Goal: Task Accomplishment & Management: Complete application form

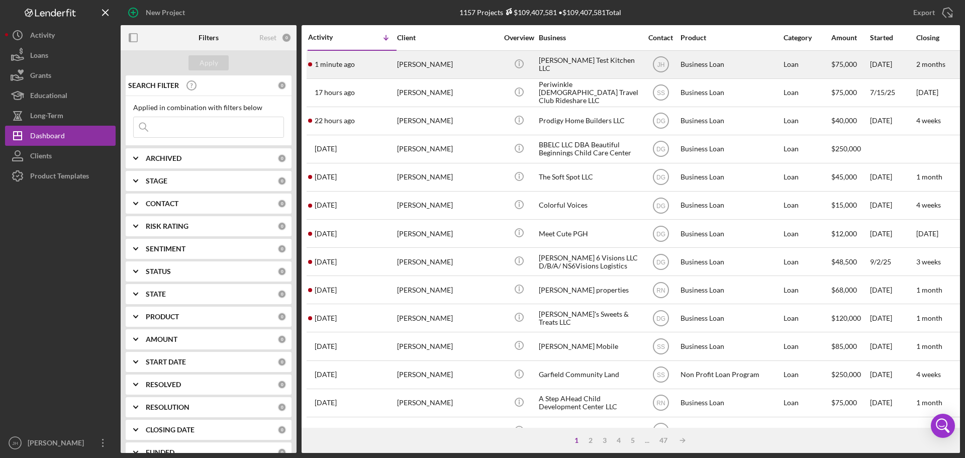
click at [430, 63] on div "[PERSON_NAME]" at bounding box center [447, 64] width 101 height 27
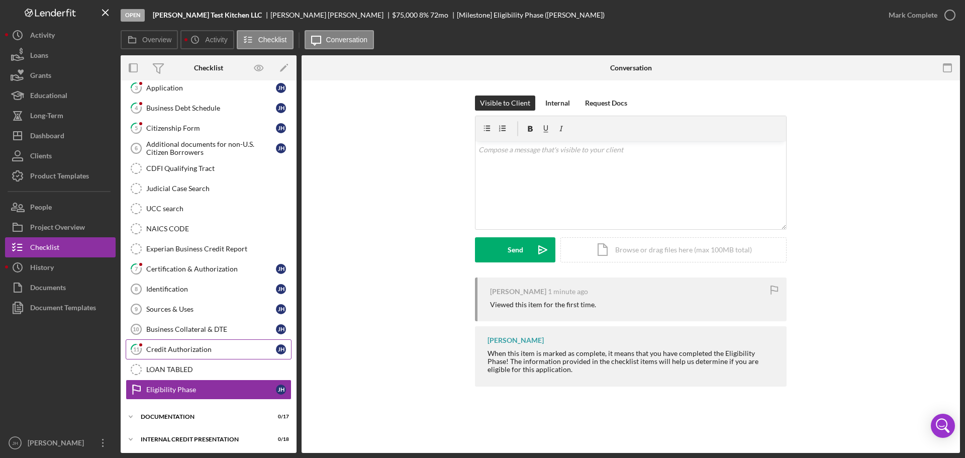
scroll to position [91, 0]
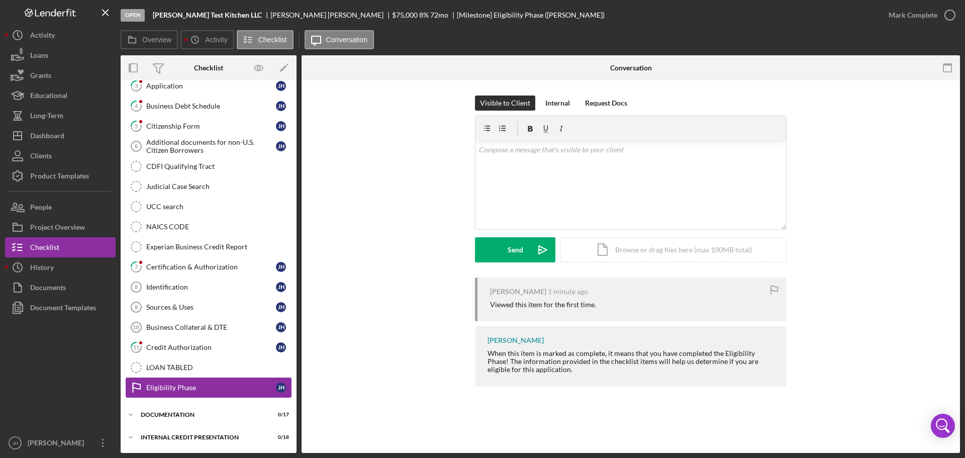
click at [149, 387] on div "Eligibility Phase" at bounding box center [211, 388] width 130 height 8
click at [276, 387] on div "[PERSON_NAME]" at bounding box center [281, 388] width 10 height 10
click at [136, 391] on icon "Eligibility Phase" at bounding box center [136, 387] width 25 height 25
click at [130, 417] on icon "Icon/Expander" at bounding box center [131, 415] width 20 height 20
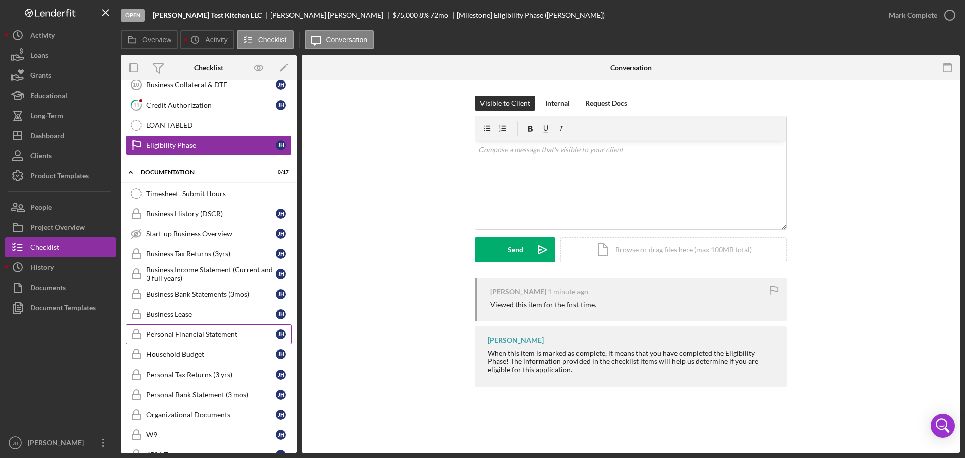
scroll to position [342, 0]
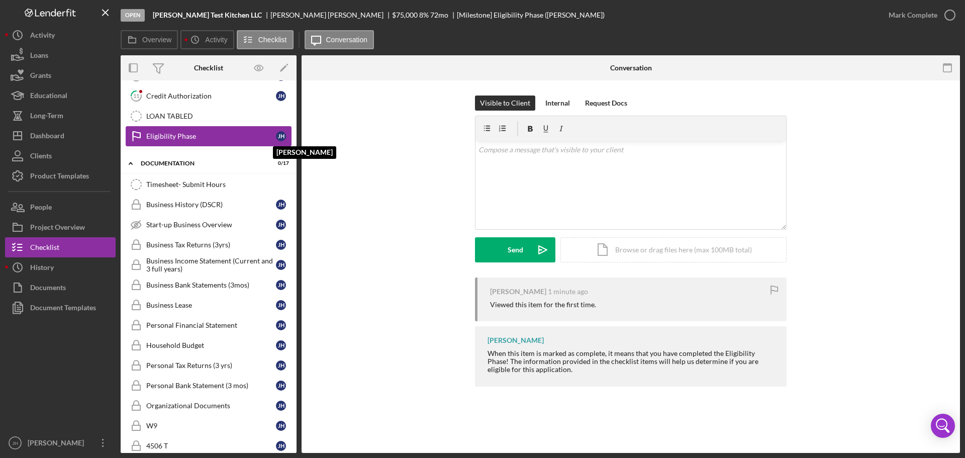
click at [276, 135] on div "[PERSON_NAME]" at bounding box center [281, 136] width 10 height 10
click at [172, 135] on div "Eligibility Phase" at bounding box center [211, 136] width 130 height 8
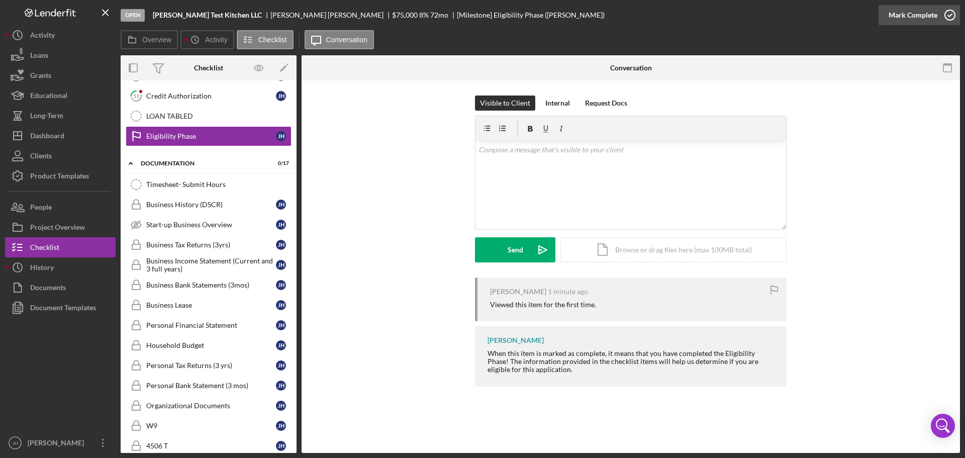
click at [951, 12] on icon "button" at bounding box center [950, 15] width 25 height 25
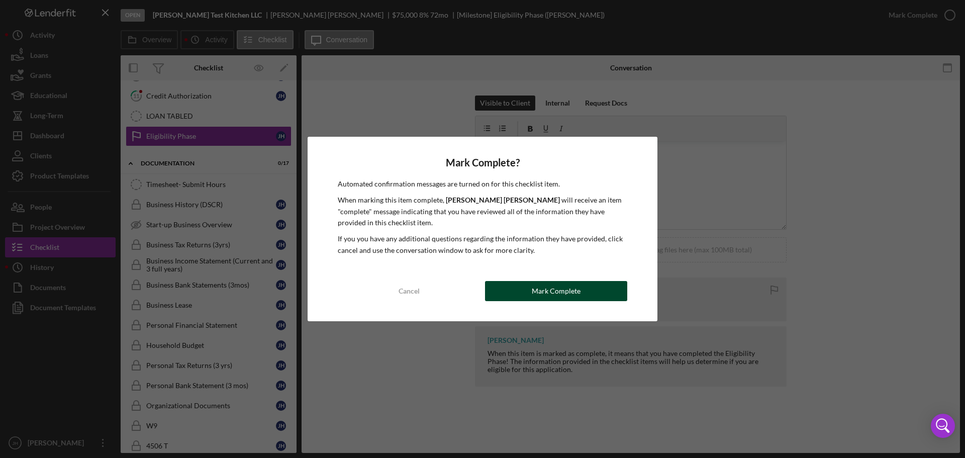
click at [559, 287] on div "Mark Complete" at bounding box center [556, 291] width 49 height 20
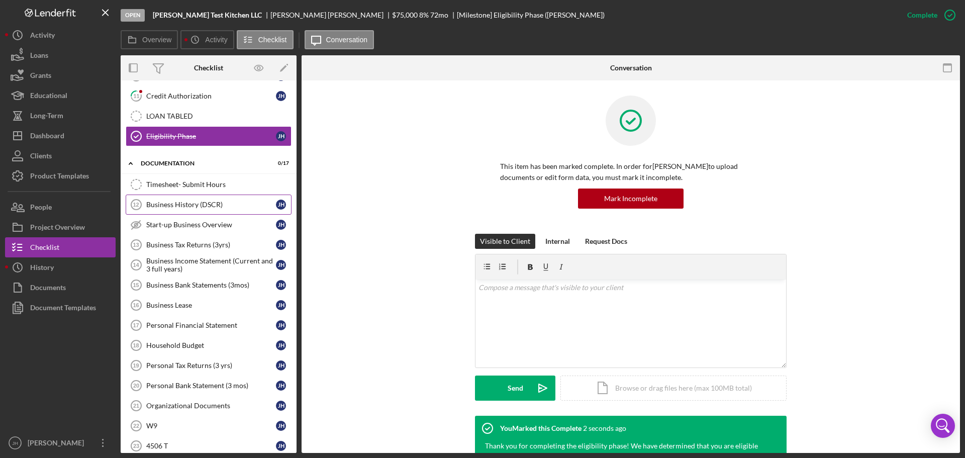
click at [172, 207] on div "Business History (DSCR)" at bounding box center [211, 205] width 130 height 8
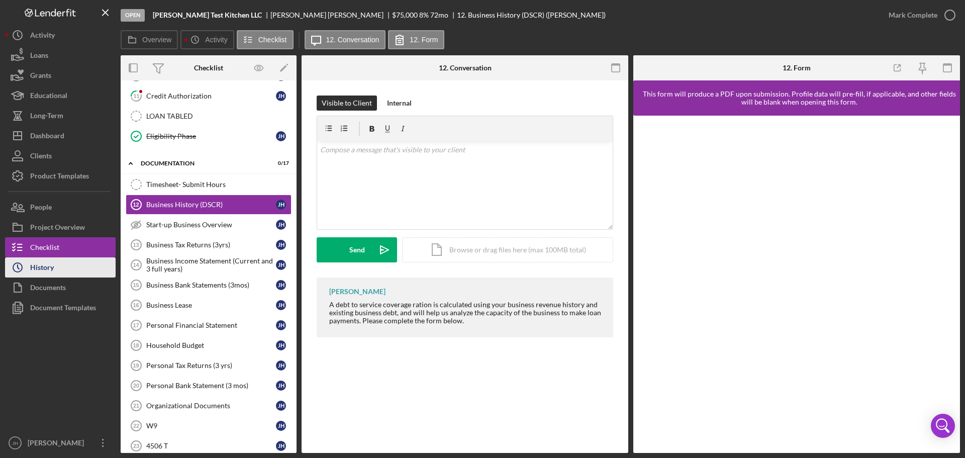
click at [37, 266] on div "History" at bounding box center [42, 268] width 24 height 23
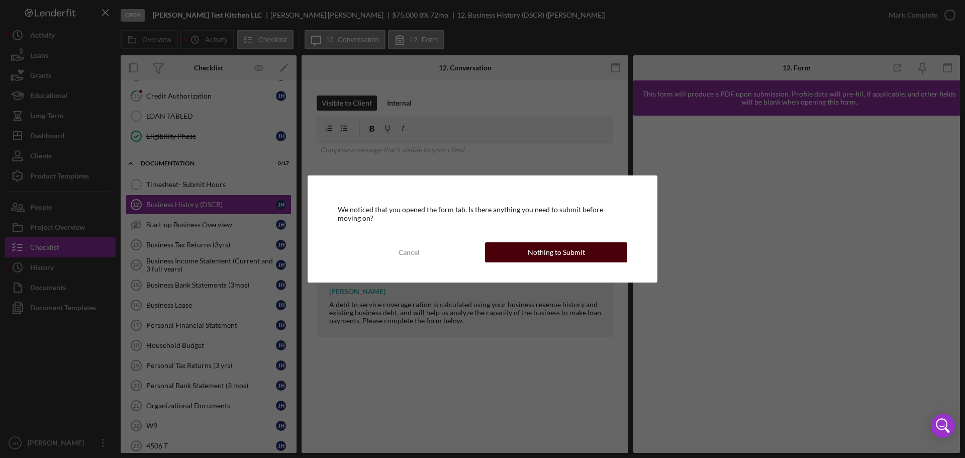
click at [579, 252] on div "Nothing to Submit" at bounding box center [556, 252] width 57 height 20
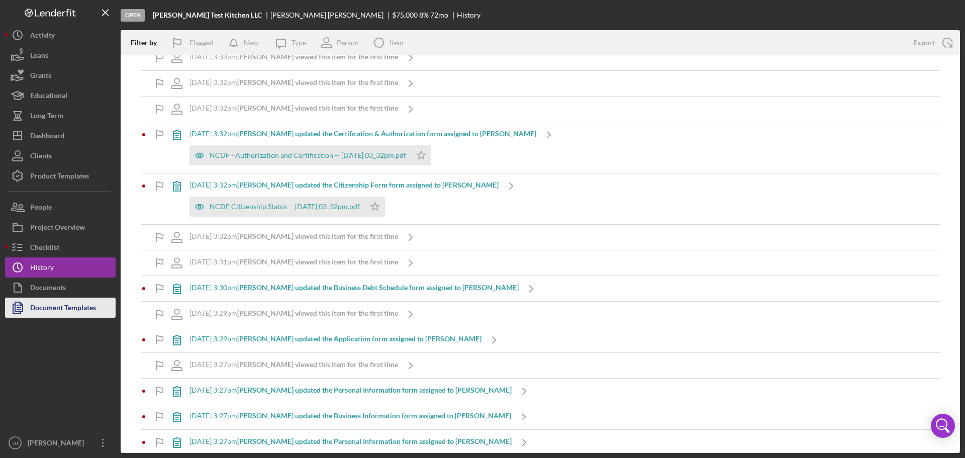
scroll to position [151, 0]
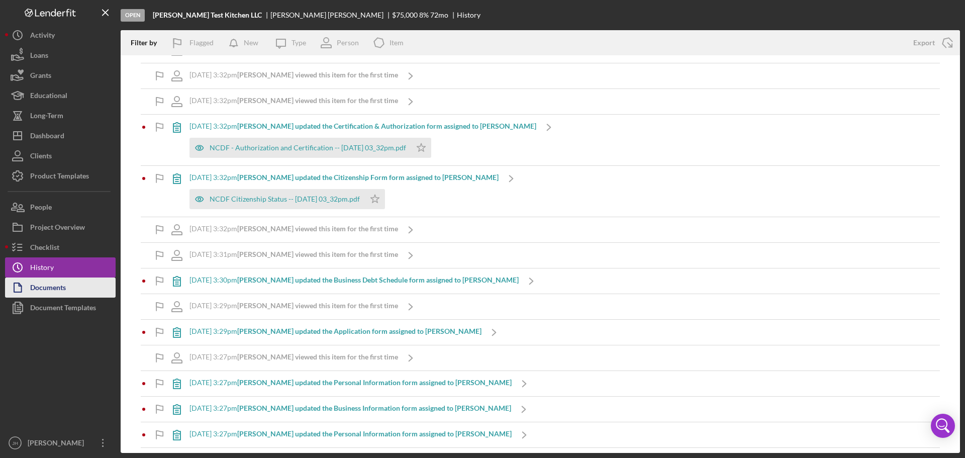
click at [48, 293] on div "Documents" at bounding box center [48, 289] width 36 height 23
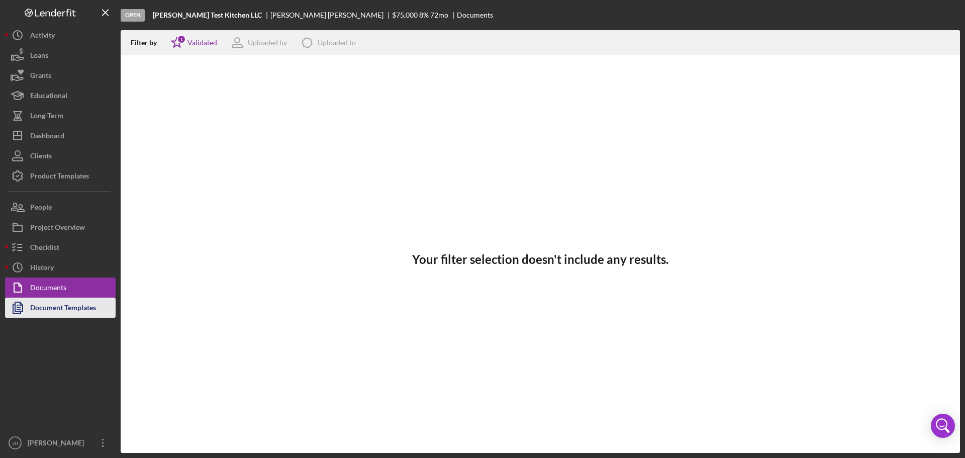
click at [48, 309] on div "Document Templates" at bounding box center [63, 309] width 66 height 23
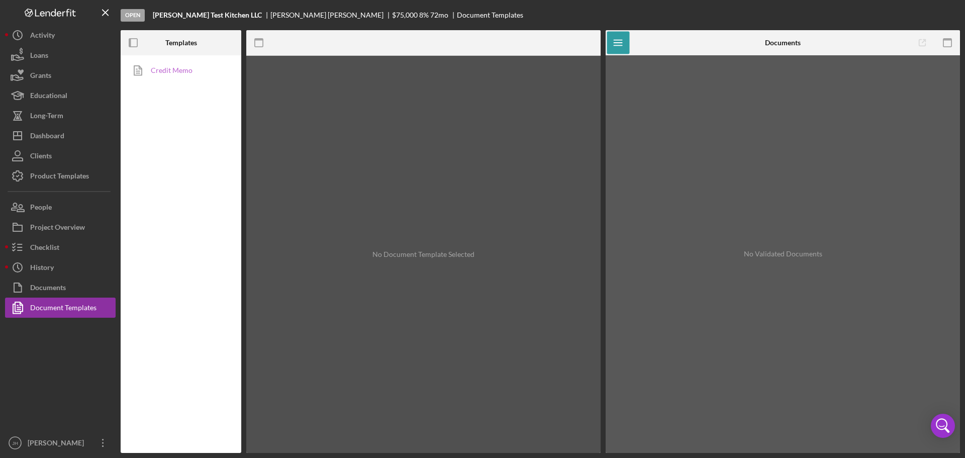
click at [162, 70] on link "Credit Memo" at bounding box center [179, 70] width 106 height 20
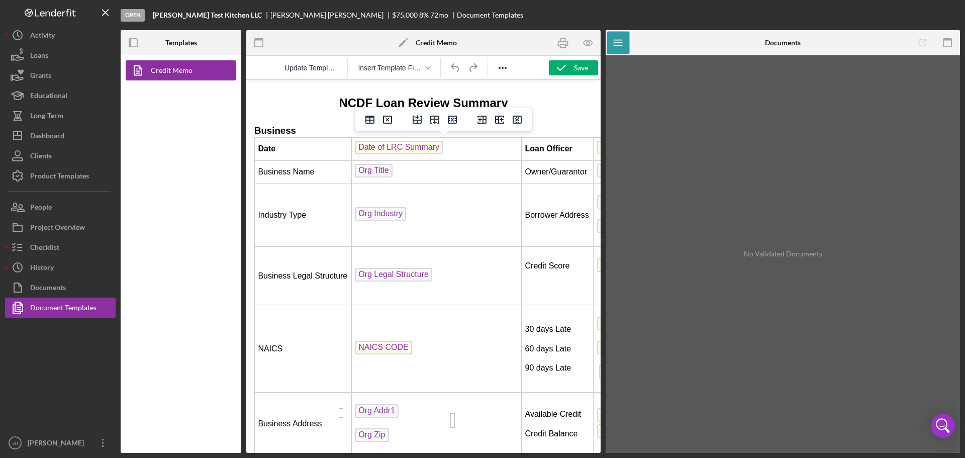
click at [383, 146] on span "Date of LRC Summary" at bounding box center [399, 148] width 88 height 14
click at [383, 225] on td "Org Industry" at bounding box center [437, 215] width 170 height 63
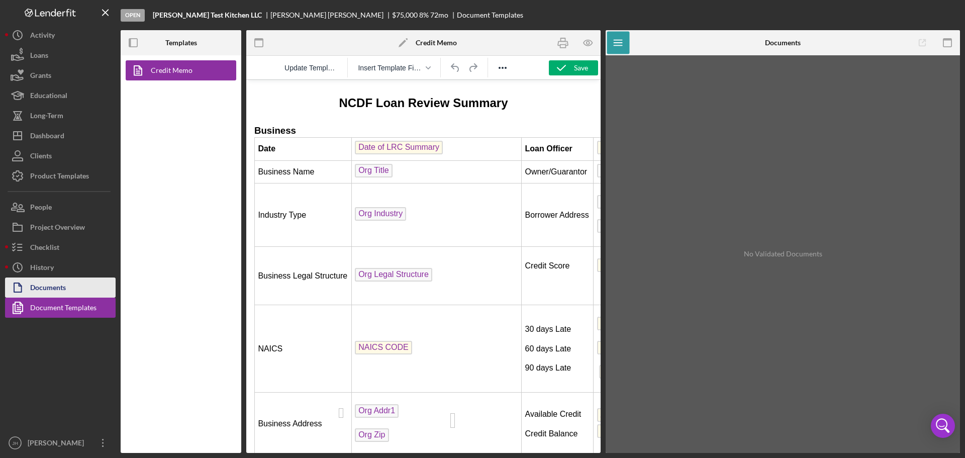
click at [50, 289] on div "Documents" at bounding box center [48, 289] width 36 height 23
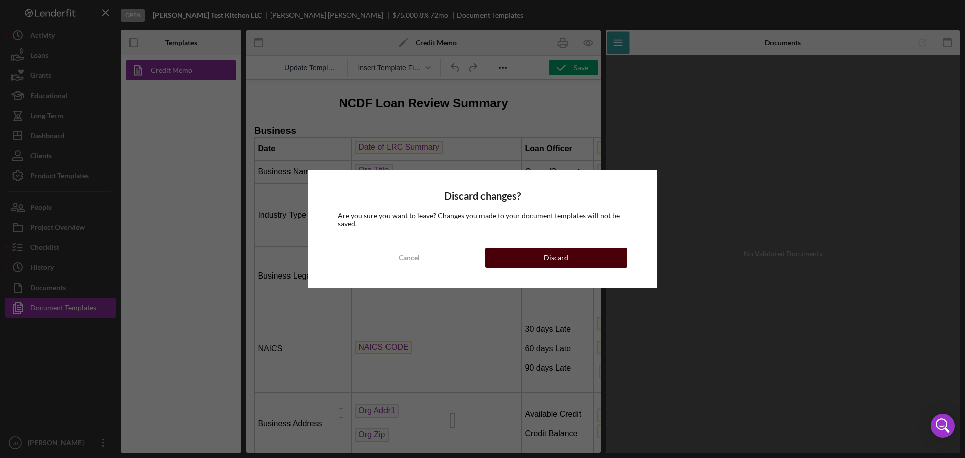
click at [550, 258] on div "Discard" at bounding box center [556, 258] width 25 height 20
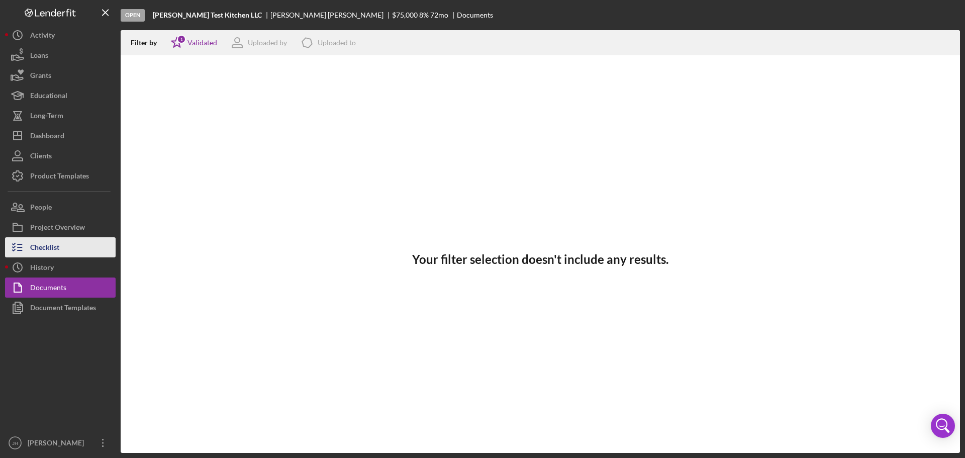
click at [49, 247] on div "Checklist" at bounding box center [44, 248] width 29 height 23
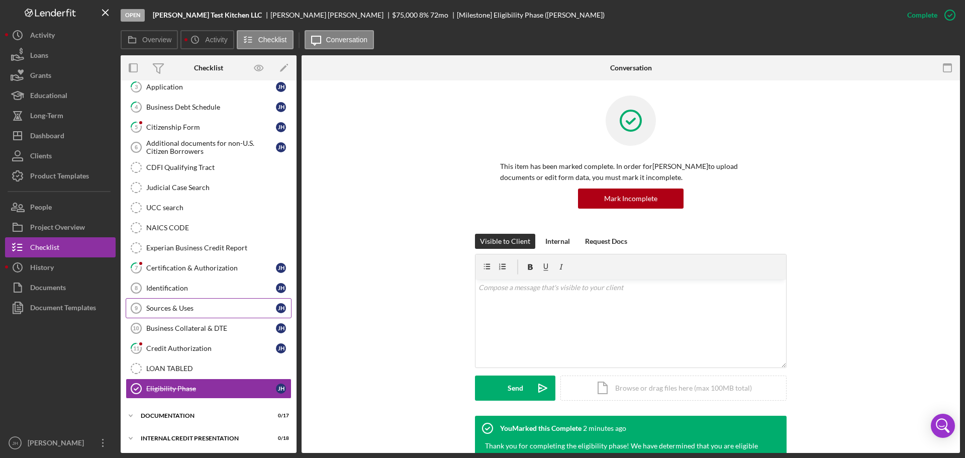
scroll to position [91, 0]
click at [134, 433] on icon "Icon/Expander" at bounding box center [131, 437] width 20 height 20
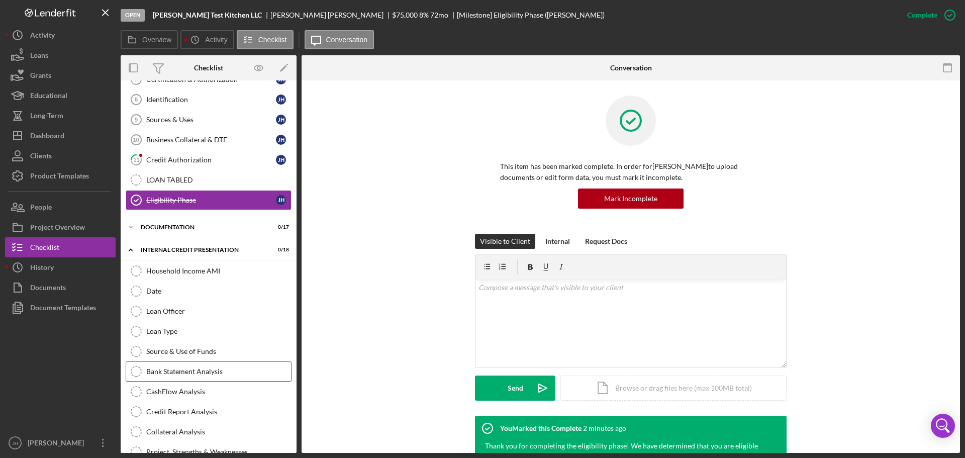
scroll to position [342, 0]
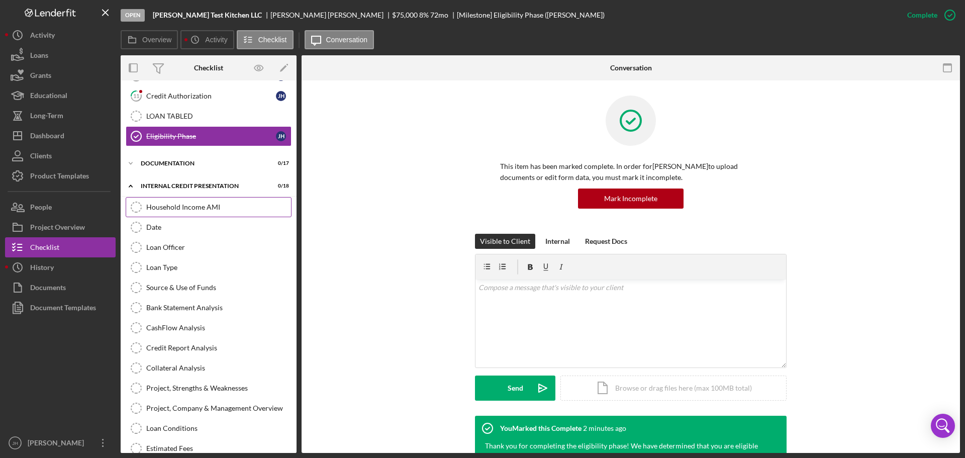
click at [170, 205] on div "Household Income AMI" at bounding box center [218, 207] width 145 height 8
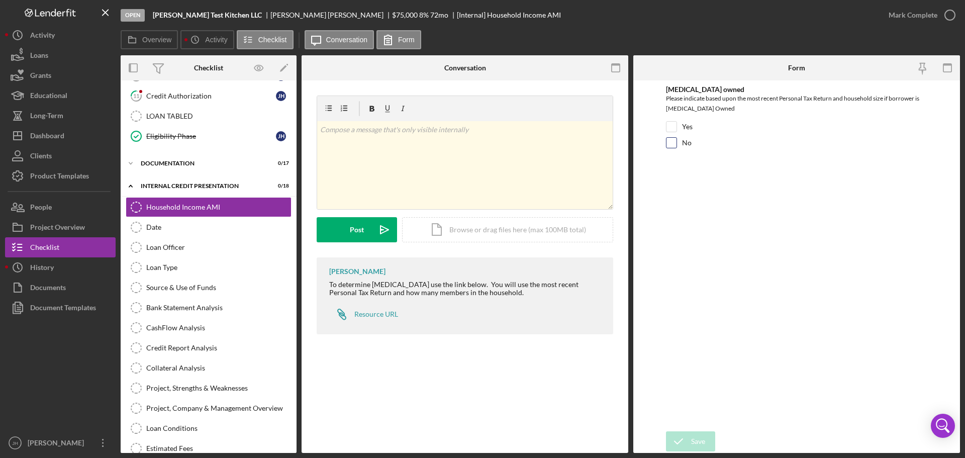
click at [675, 143] on input "No" at bounding box center [672, 143] width 10 height 10
checkbox input "true"
drag, startPoint x: 674, startPoint y: 125, endPoint x: 674, endPoint y: 144, distance: 19.1
click at [674, 127] on input "Yes" at bounding box center [672, 127] width 10 height 10
checkbox input "true"
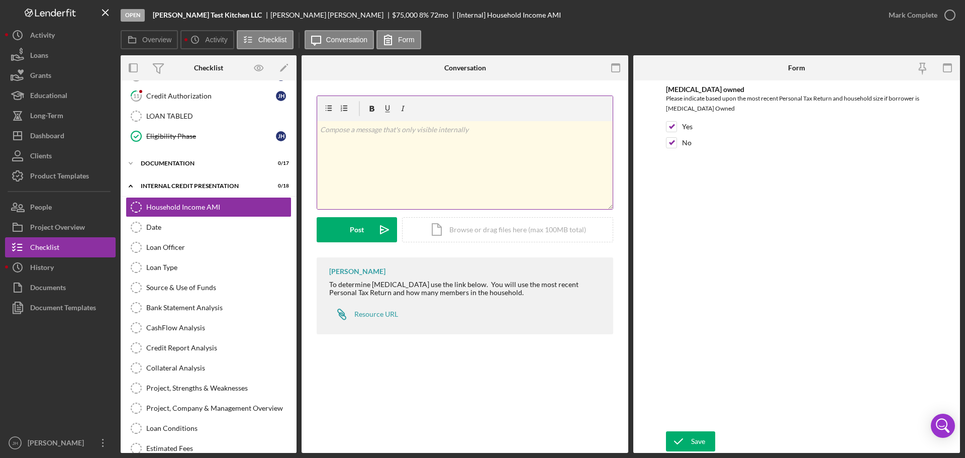
drag, startPoint x: 672, startPoint y: 140, endPoint x: 524, endPoint y: 183, distance: 153.4
click at [671, 142] on input "No" at bounding box center [672, 143] width 10 height 10
checkbox input "false"
click at [158, 226] on div "Date" at bounding box center [218, 227] width 145 height 8
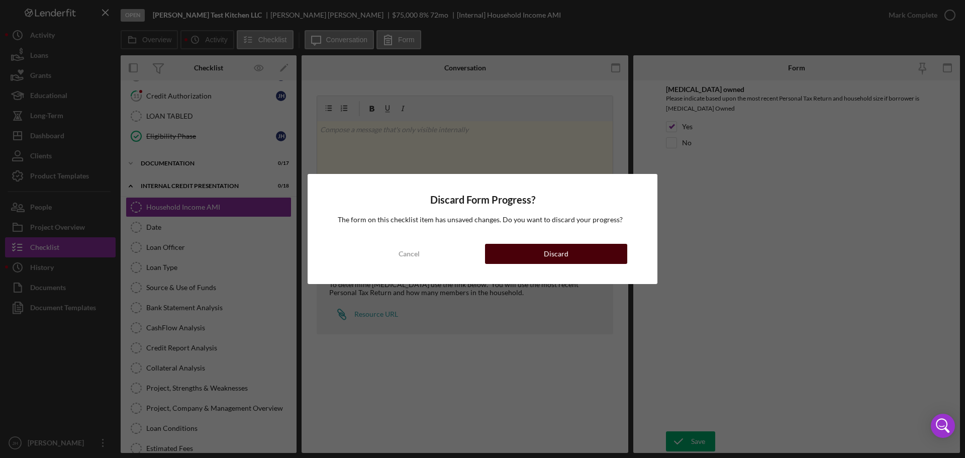
click at [541, 255] on button "Discard" at bounding box center [556, 254] width 142 height 20
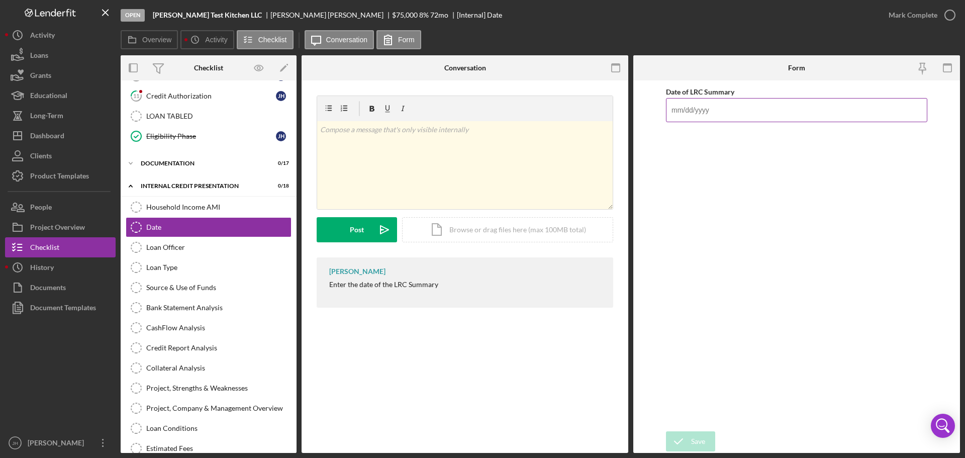
click at [717, 111] on input "Date of LRC Summary" at bounding box center [796, 110] width 261 height 24
click at [182, 249] on div "Loan Officer" at bounding box center [218, 247] width 145 height 8
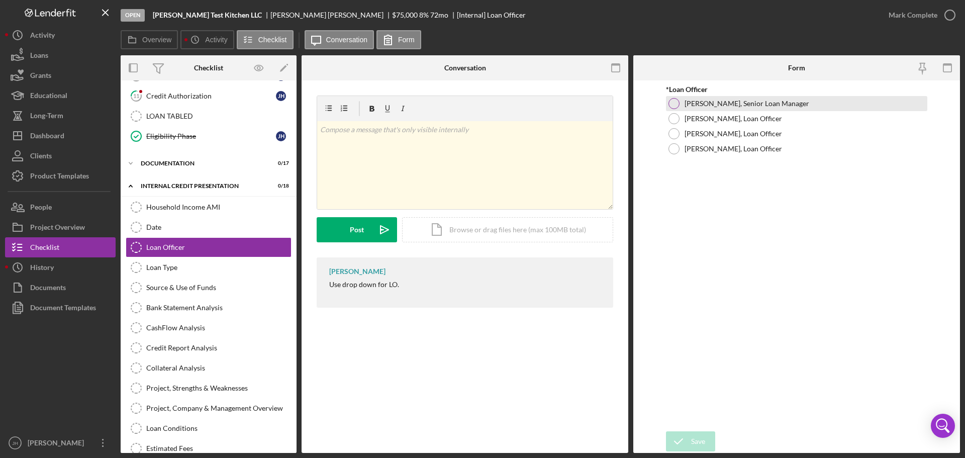
click at [675, 108] on div at bounding box center [674, 103] width 11 height 11
click at [158, 269] on div "Loan Type" at bounding box center [218, 267] width 145 height 8
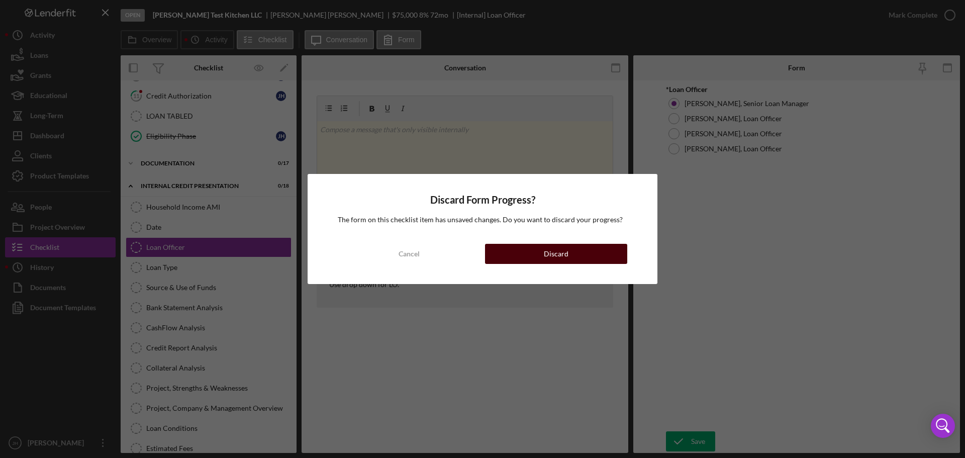
click at [558, 257] on div "Discard" at bounding box center [556, 254] width 25 height 20
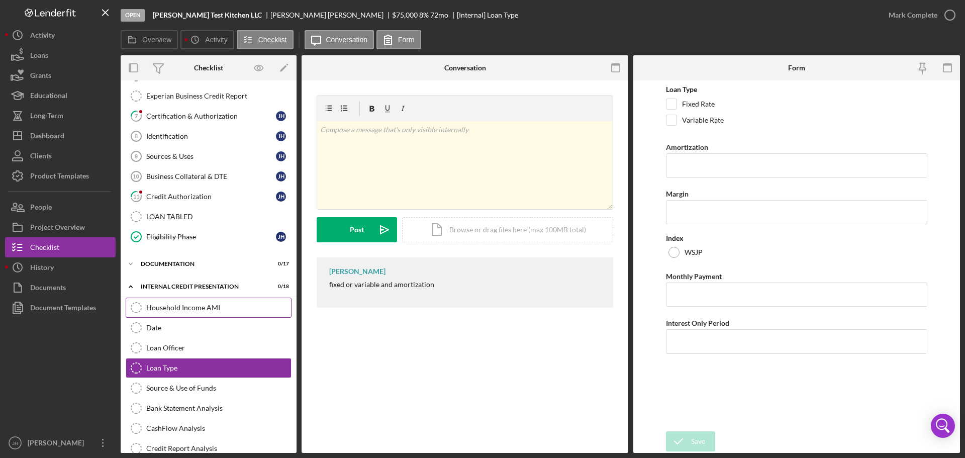
scroll to position [191, 0]
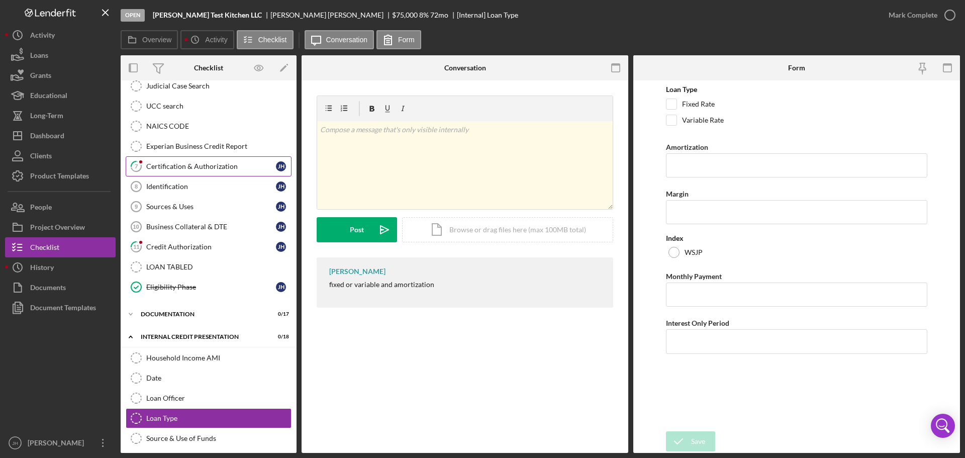
click at [208, 168] on div "Certification & Authorization" at bounding box center [211, 166] width 130 height 8
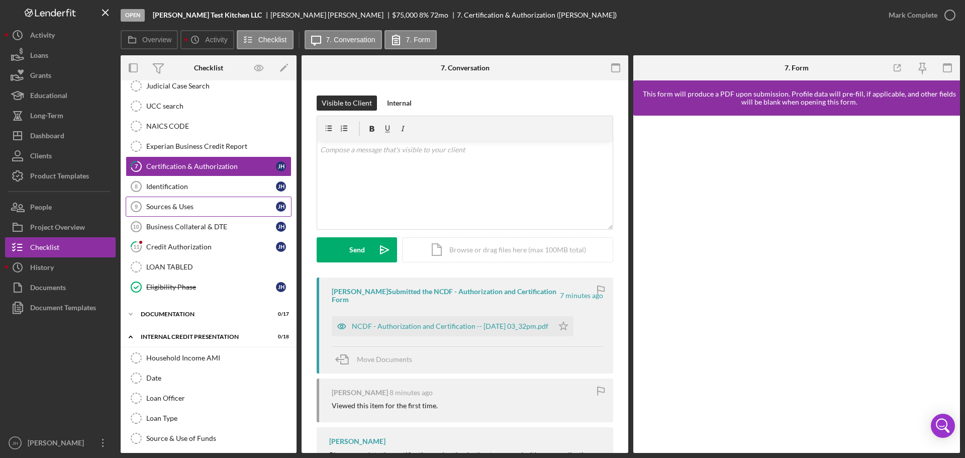
click at [175, 209] on div "Sources & Uses" at bounding box center [211, 207] width 130 height 8
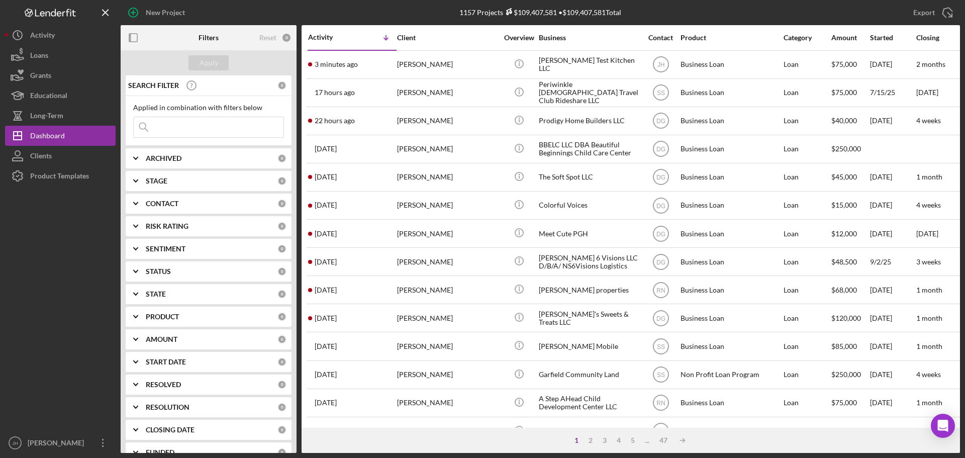
click at [45, 10] on icon "Logo-Reversed Created with Sketch." at bounding box center [50, 13] width 91 height 9
